Goal: Find specific page/section: Find specific page/section

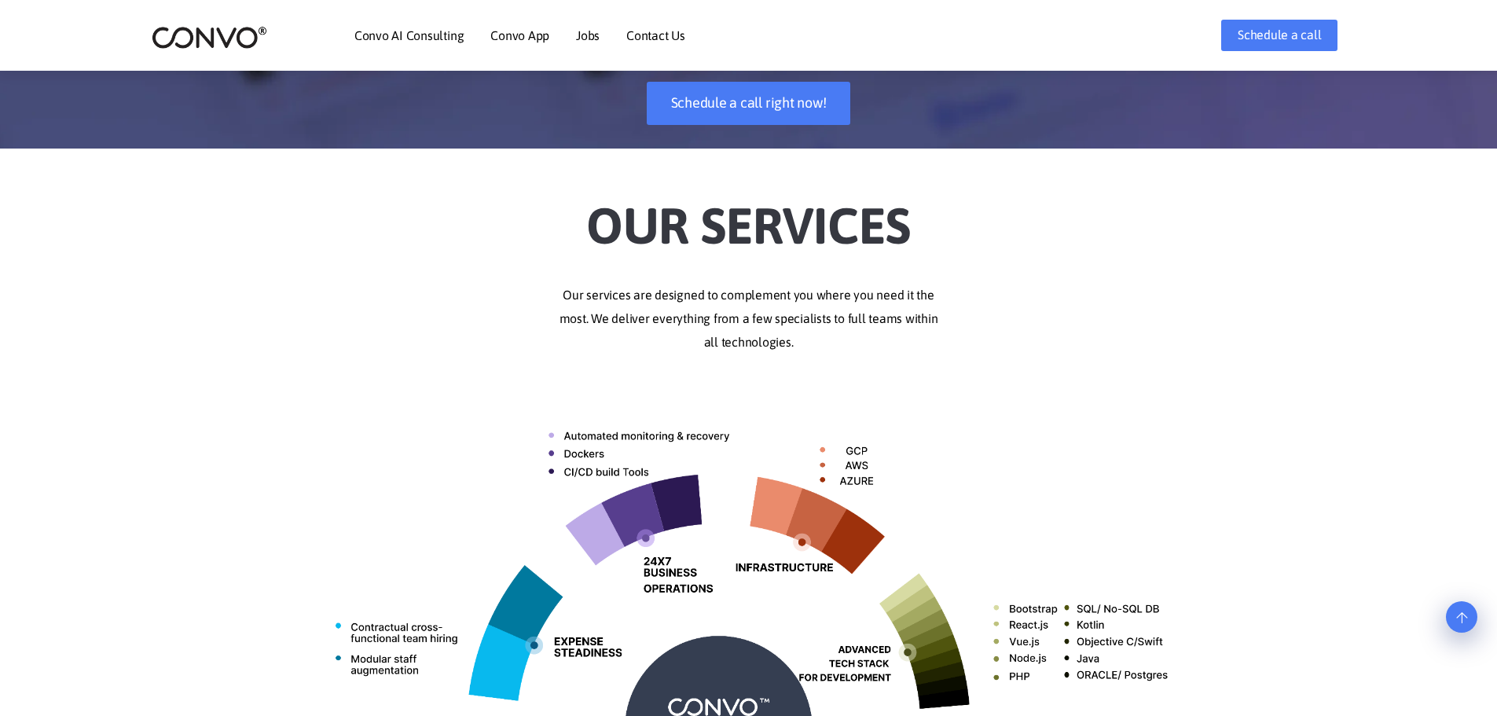
scroll to position [236, 0]
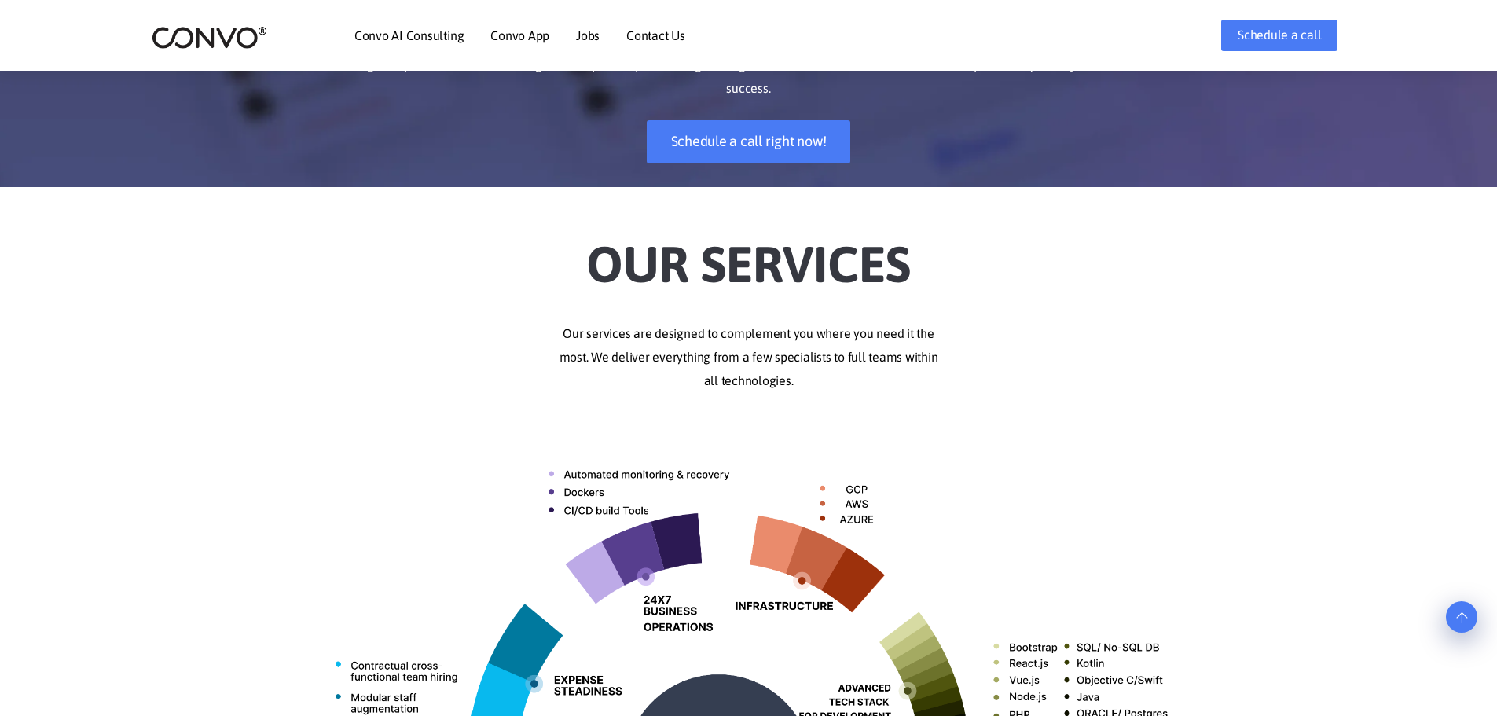
click at [593, 39] on link "Jobs" at bounding box center [588, 35] width 24 height 13
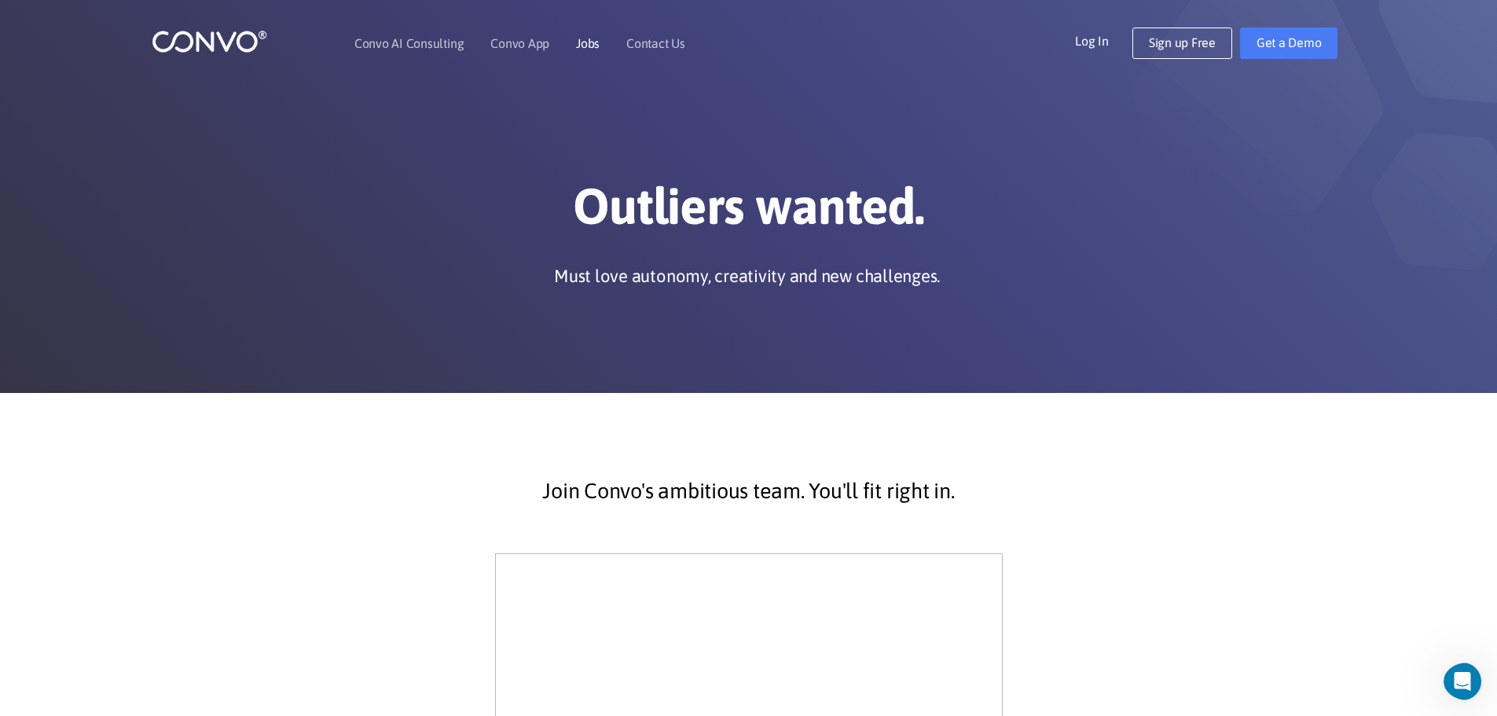
click at [597, 44] on link "Jobs" at bounding box center [588, 43] width 24 height 13
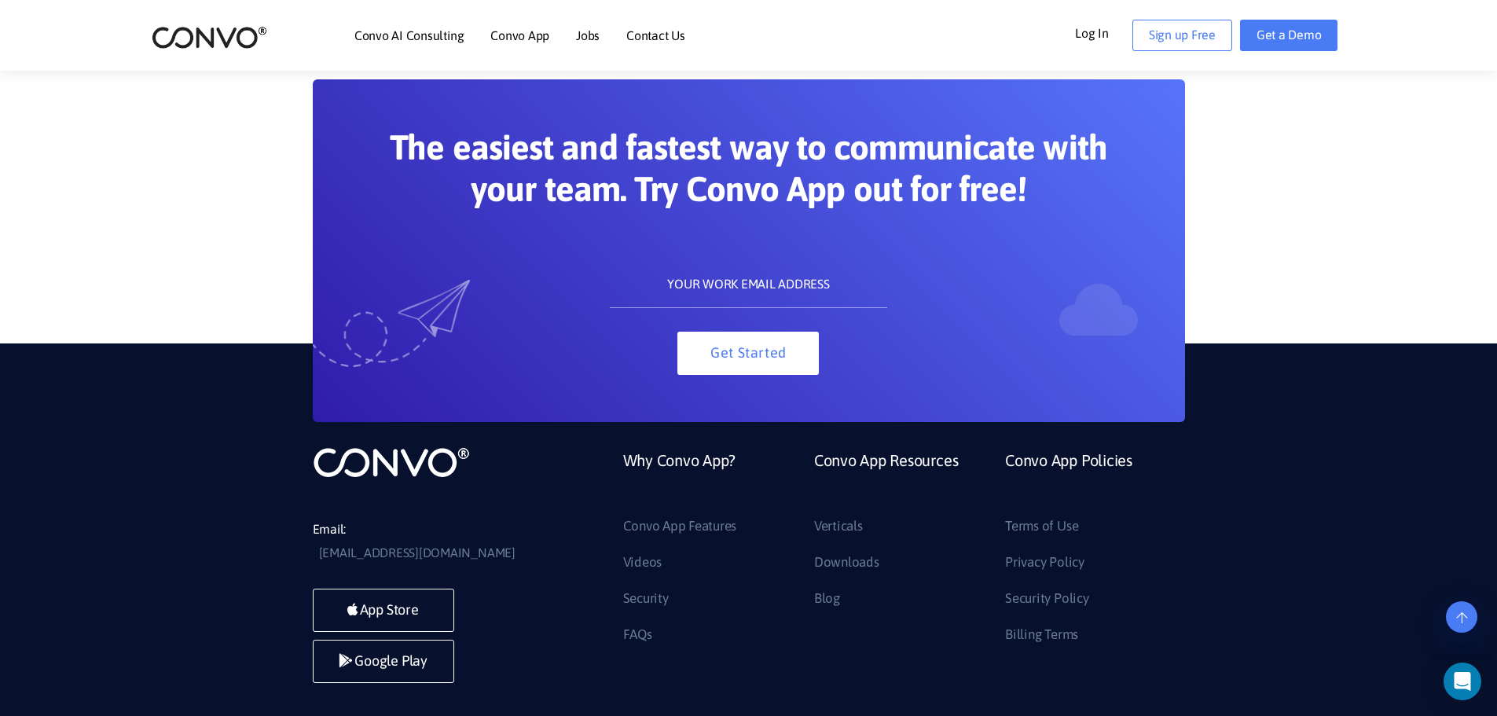
scroll to position [1586, 0]
